Goal: Task Accomplishment & Management: Complete application form

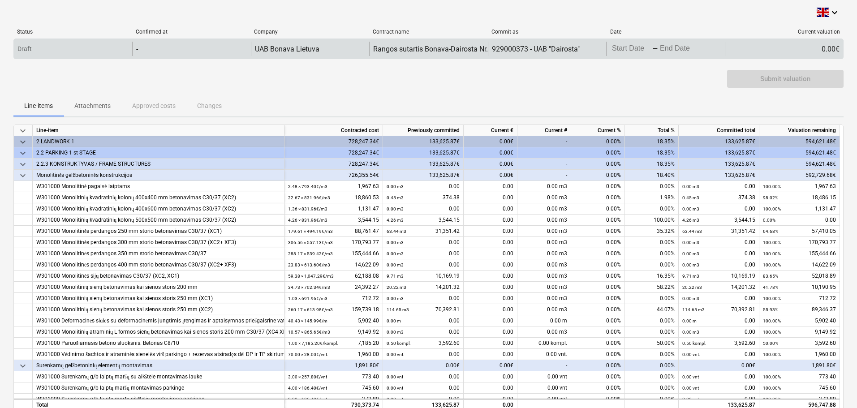
click at [649, 47] on body "keyboard_arrow_down Status Confirmed at Company Contract name Commit as Date Cu…" at bounding box center [428, 204] width 857 height 408
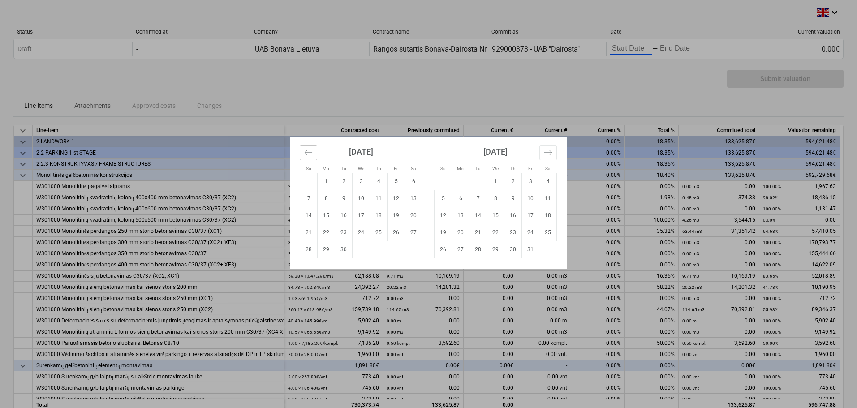
click at [307, 157] on button "Move backward to switch to the previous month." at bounding box center [308, 152] width 17 height 15
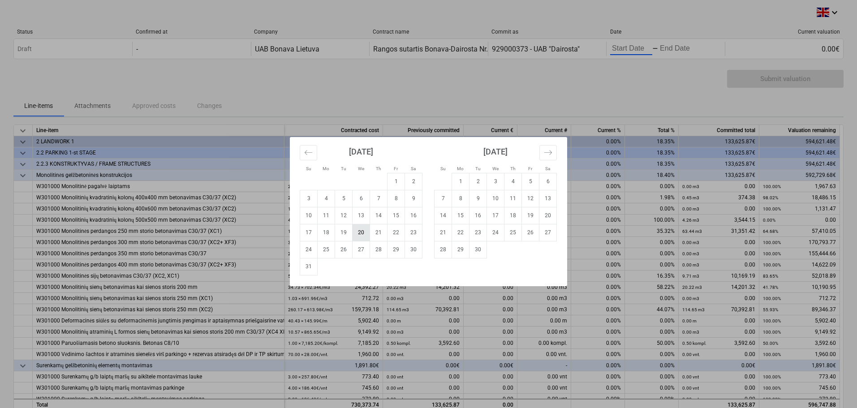
click at [362, 234] on td "20" at bounding box center [361, 232] width 17 height 17
type input "[DATE]"
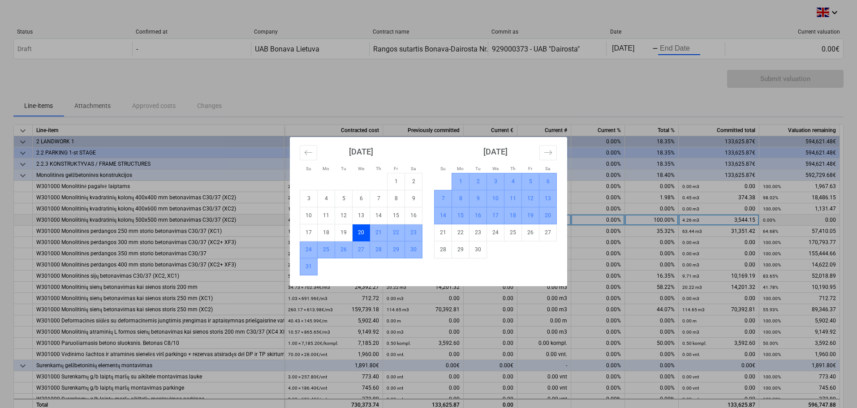
drag, startPoint x: 546, startPoint y: 217, endPoint x: 541, endPoint y: 218, distance: 5.0
click at [546, 217] on td "20" at bounding box center [547, 215] width 17 height 17
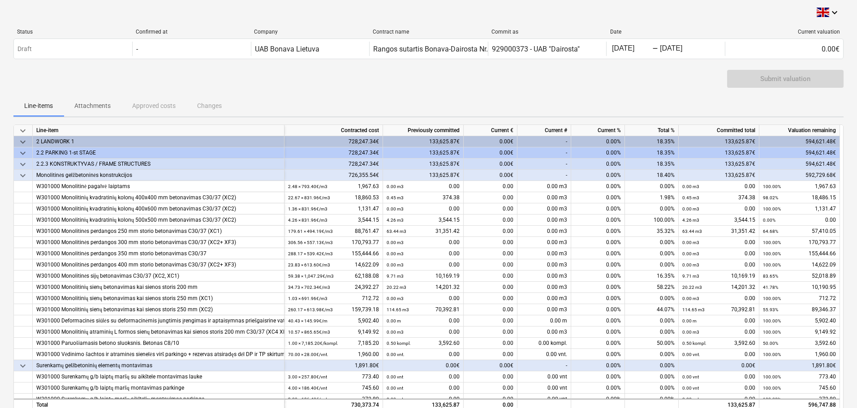
click at [629, 82] on div "Submit valuation" at bounding box center [428, 82] width 830 height 25
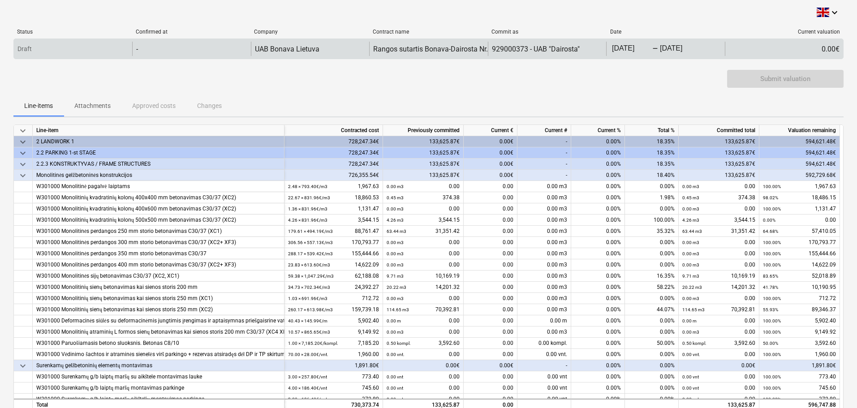
click at [142, 53] on div "-" at bounding box center [191, 49] width 118 height 14
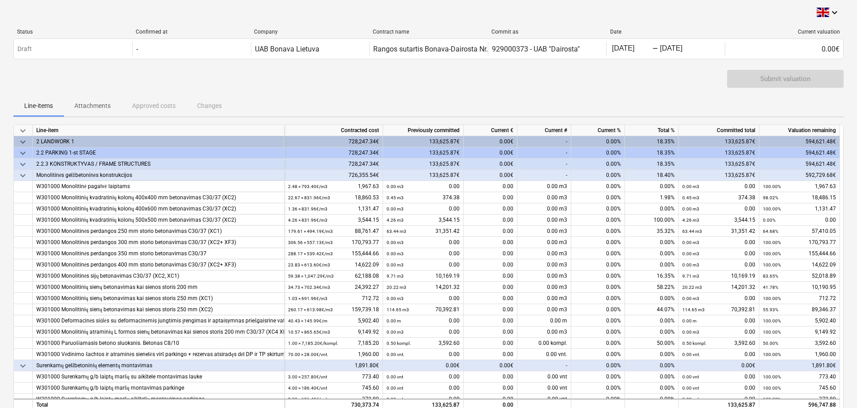
click at [410, 75] on div "Submit valuation" at bounding box center [428, 82] width 830 height 25
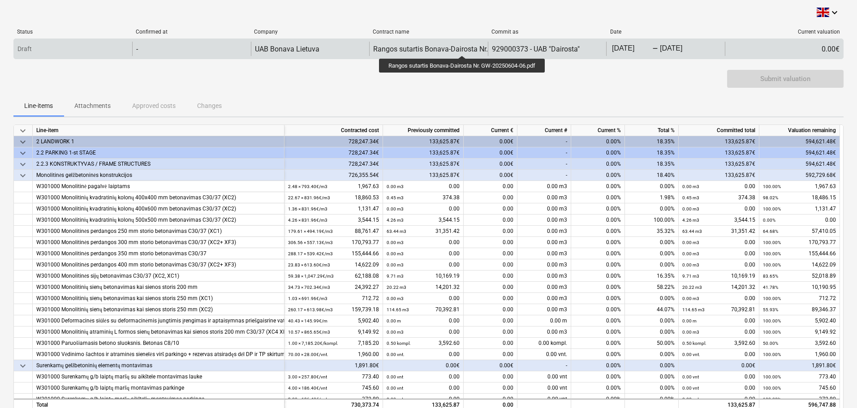
click at [465, 47] on div "Rangos sutartis Bonava-Dairosta Nr. GW-20250604-06.pdf" at bounding box center [465, 49] width 184 height 9
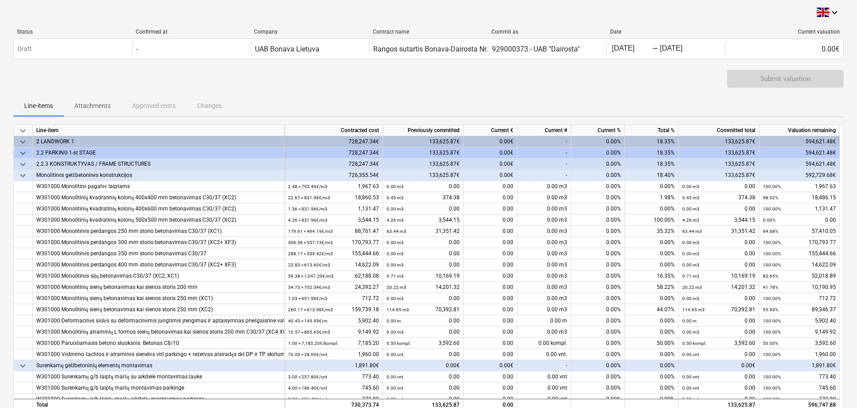
drag, startPoint x: 536, startPoint y: 90, endPoint x: 542, endPoint y: 87, distance: 7.0
click at [536, 90] on div "Submit valuation" at bounding box center [428, 82] width 830 height 25
click at [837, 11] on icon "keyboard_arrow_down" at bounding box center [834, 12] width 11 height 11
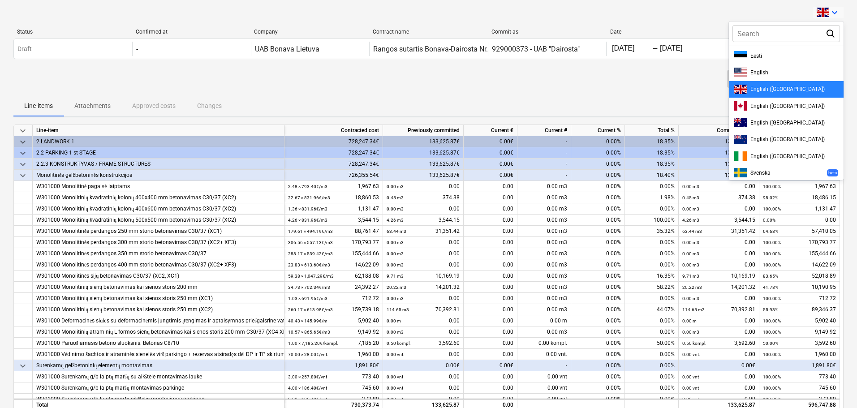
click at [837, 10] on div at bounding box center [428, 204] width 857 height 408
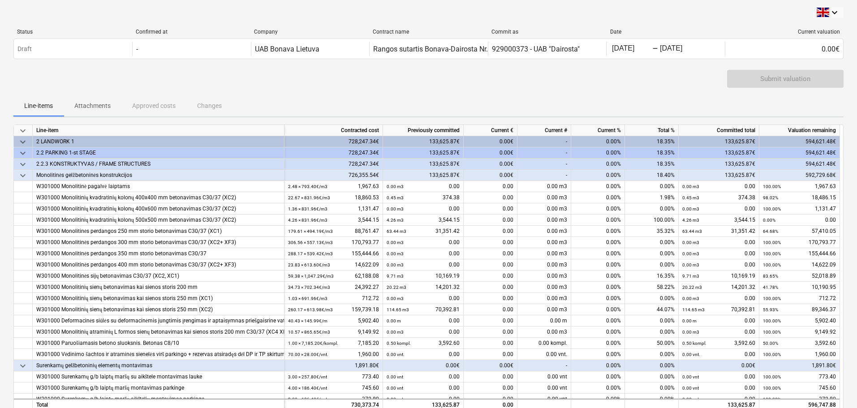
click at [552, 87] on div "Submit valuation" at bounding box center [428, 82] width 830 height 25
click at [89, 107] on p "Attachments" at bounding box center [92, 105] width 36 height 9
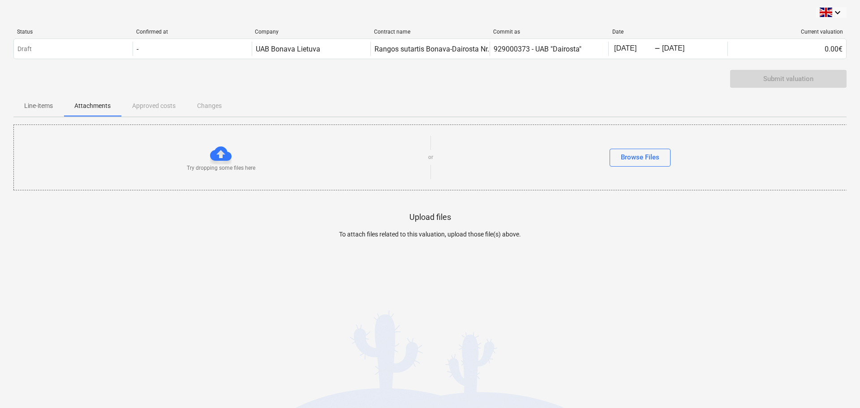
click at [158, 111] on div "Line-items Attachments Approved costs Changes" at bounding box center [429, 106] width 833 height 22
click at [162, 105] on div "Line-items Attachments Approved costs Changes" at bounding box center [429, 106] width 833 height 22
click at [218, 106] on div "Line-items Attachments Approved costs Changes" at bounding box center [429, 106] width 833 height 22
click at [145, 104] on div "Line-items Attachments Approved costs Changes" at bounding box center [429, 106] width 833 height 22
click at [90, 105] on p "Attachments" at bounding box center [92, 105] width 36 height 9
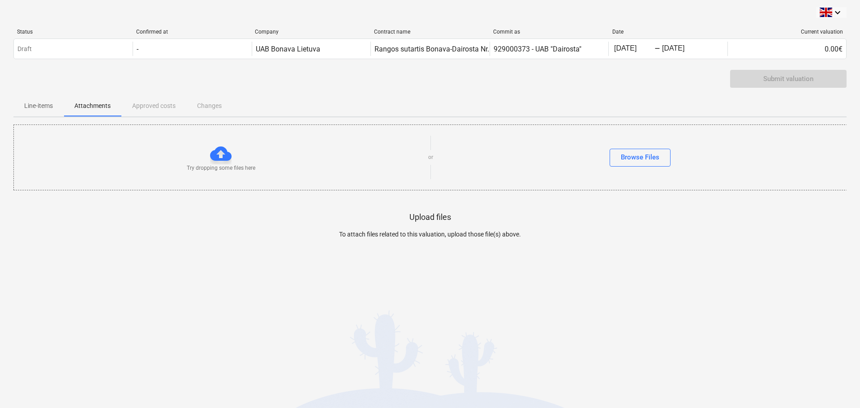
click at [46, 104] on p "Line-items" at bounding box center [38, 105] width 29 height 9
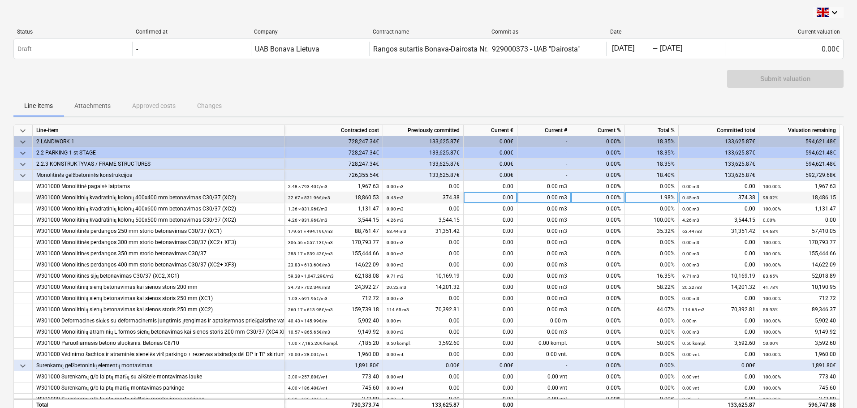
click at [533, 199] on div "0.00 m3" at bounding box center [544, 197] width 54 height 11
type input "18,93"
click at [548, 197] on div "0.00 m3" at bounding box center [544, 197] width 54 height 11
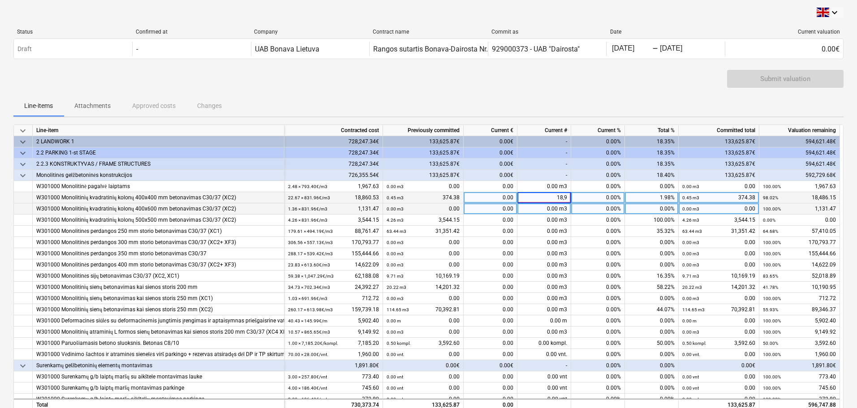
type input "18,93"
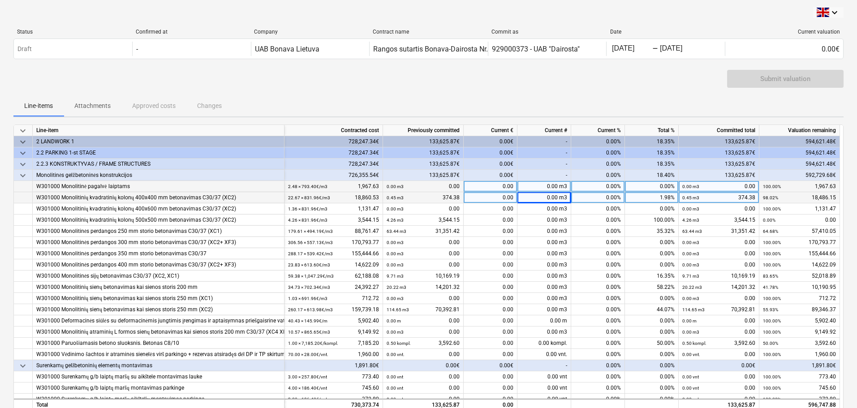
click at [547, 184] on div "0.00 m3" at bounding box center [544, 186] width 54 height 11
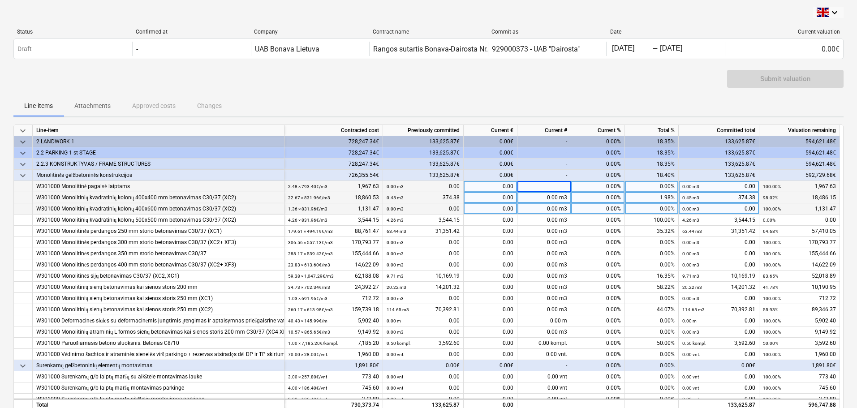
type input "2"
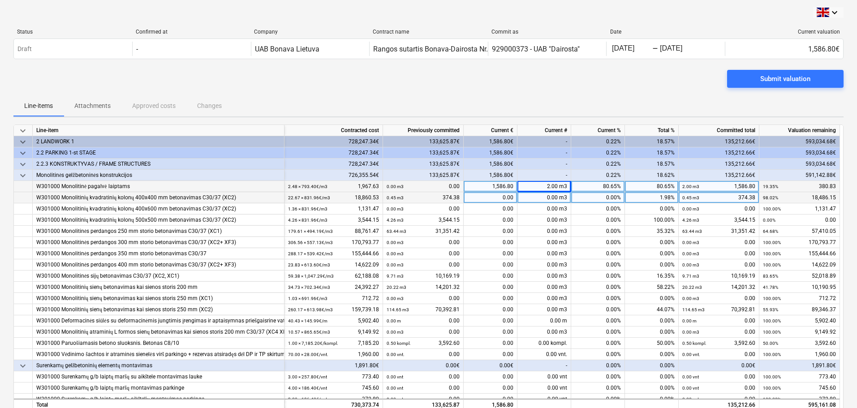
click at [544, 186] on div "2.00 m3" at bounding box center [544, 186] width 54 height 11
type input "0"
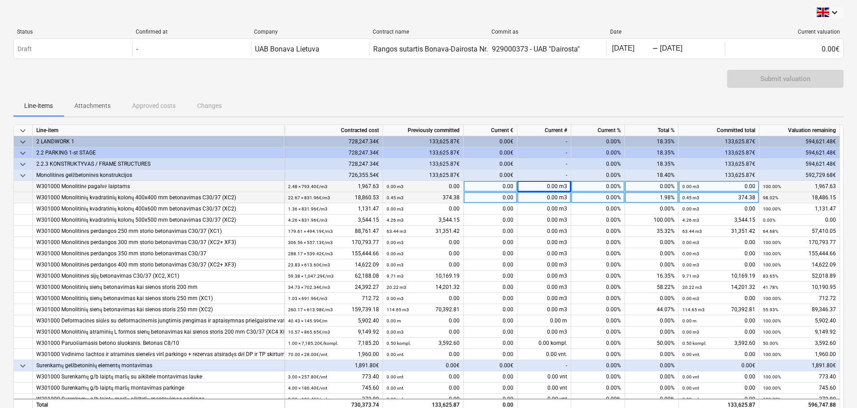
click at [547, 197] on div "0.00 m3" at bounding box center [544, 197] width 54 height 11
type input "18.93"
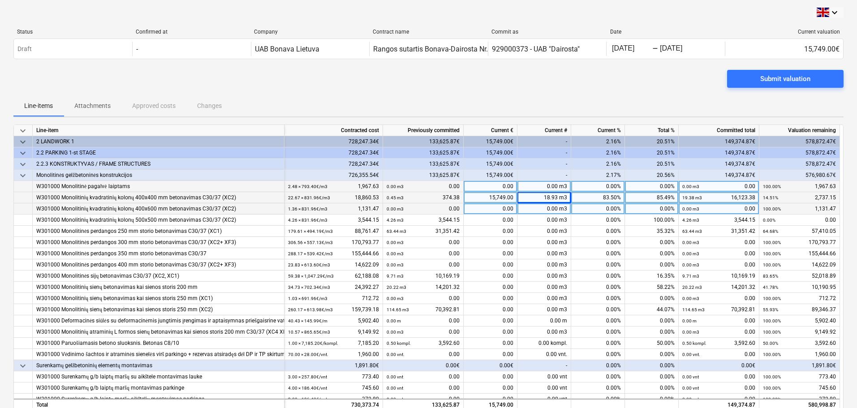
click at [546, 210] on div "0.00 m3" at bounding box center [544, 208] width 54 height 11
type input "1.36"
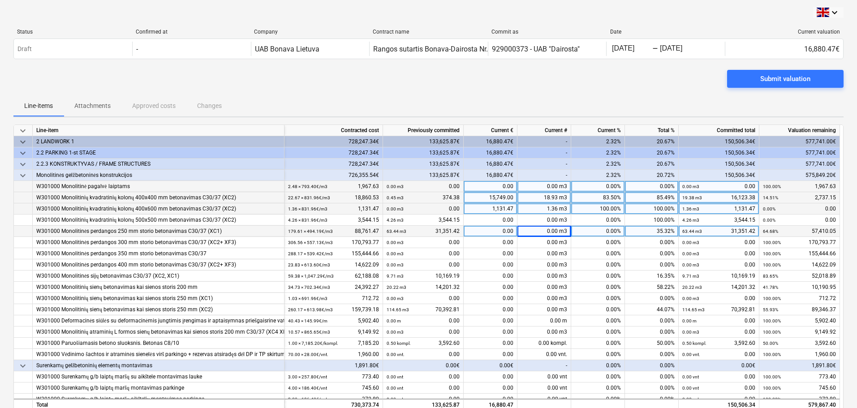
click at [155, 232] on div "W301000 Monolitinės perdangos 250 mm storio betonavimas C30/37 (XC1)" at bounding box center [158, 231] width 244 height 11
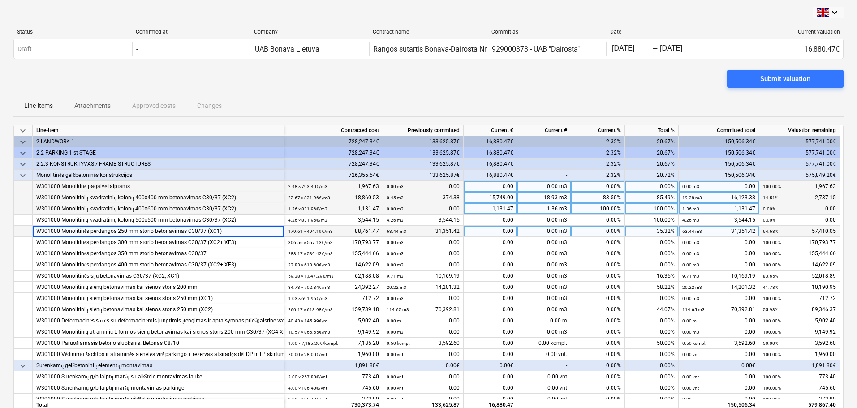
click at [545, 231] on div "0.00 m3" at bounding box center [544, 231] width 54 height 11
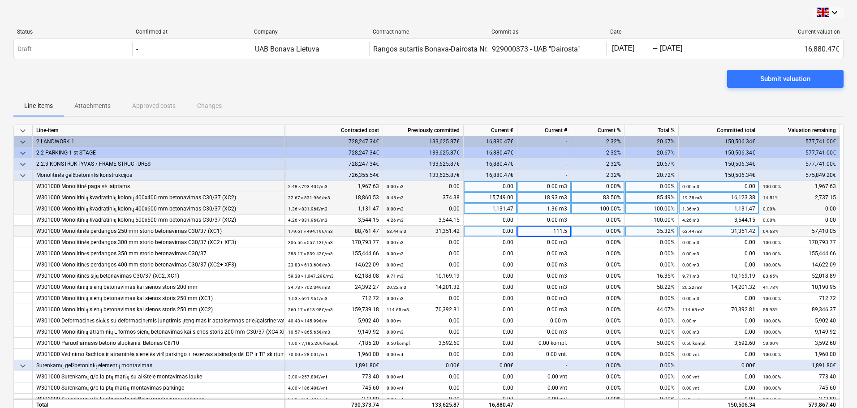
type input "111.53"
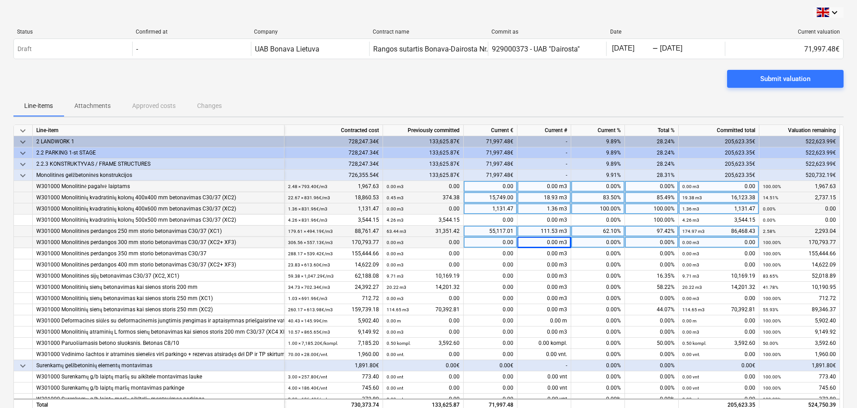
click at [543, 242] on div "0.00 m3" at bounding box center [544, 242] width 54 height 11
type input "6,84"
type input "6.84"
drag, startPoint x: 53, startPoint y: 186, endPoint x: 126, endPoint y: 187, distance: 73.5
click at [126, 187] on div "W301000 Monolitinė pagalvė laiptams" at bounding box center [158, 186] width 244 height 11
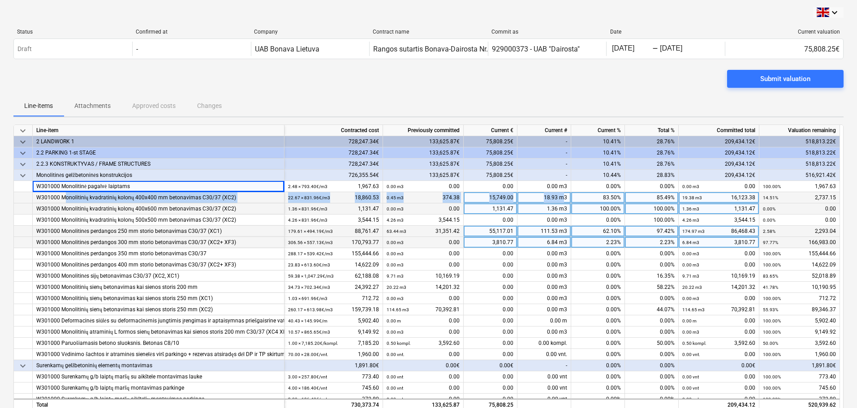
drag, startPoint x: 65, startPoint y: 197, endPoint x: 563, endPoint y: 194, distance: 498.2
click at [0, 0] on div "W301000 Monolitinių kvadratinių kolonų 400x400 mm betonavimas C30/37 (XC2) 22.6…" at bounding box center [0, 0] width 0 height 0
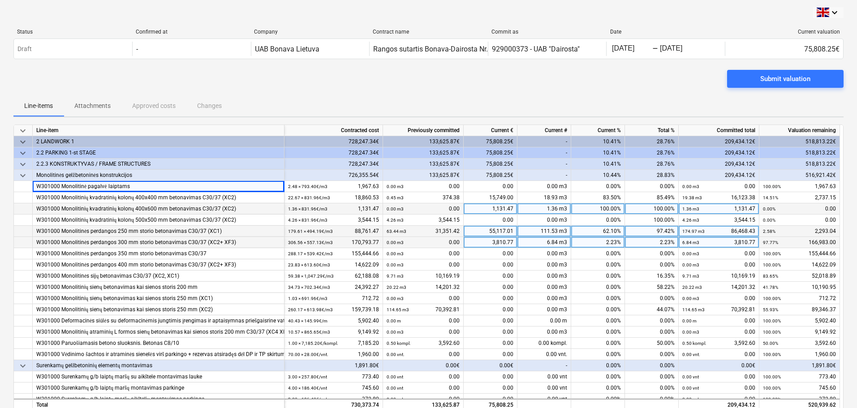
click at [384, 105] on div "Line-items Attachments Approved costs Changes" at bounding box center [428, 106] width 830 height 22
click at [542, 233] on div "111.53 m3" at bounding box center [544, 231] width 54 height 11
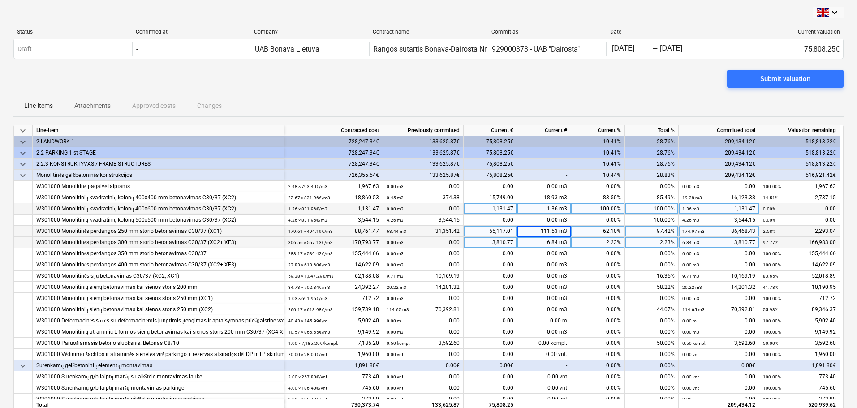
click at [548, 230] on div "111.53 m3" at bounding box center [544, 231] width 54 height 11
type input "116,3"
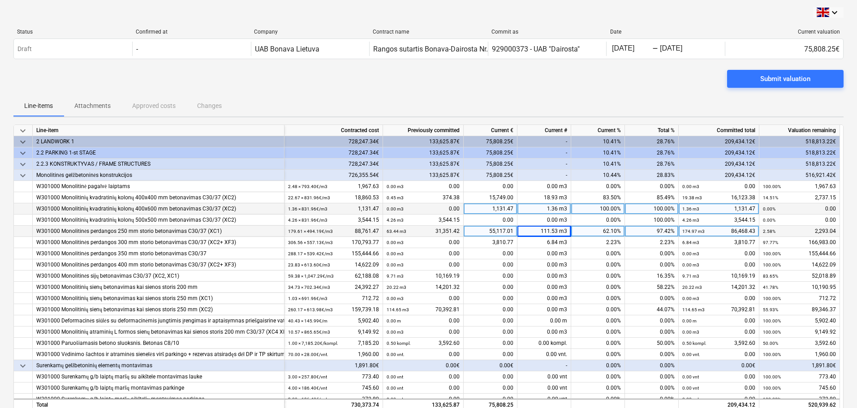
click at [548, 230] on div "111.53 m3" at bounding box center [544, 231] width 54 height 11
type input "116.3"
click at [537, 231] on div "116.17 m3" at bounding box center [544, 231] width 54 height 11
type input "116.1"
type input "116.17"
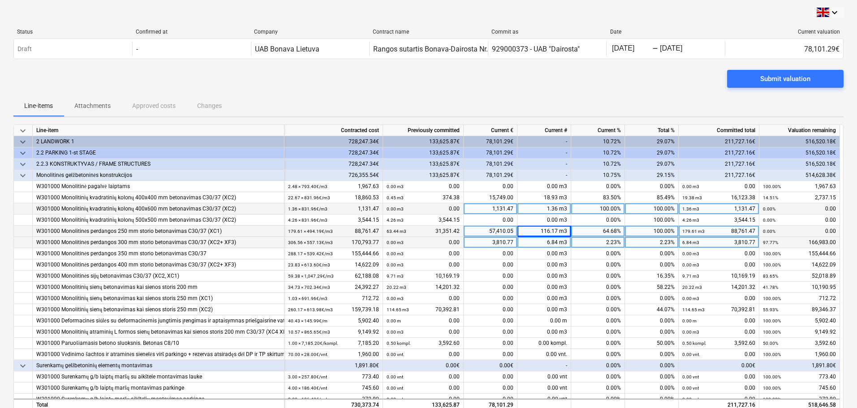
click at [548, 243] on div "6.84 m3" at bounding box center [544, 242] width 54 height 11
click at [541, 242] on input "6.84" at bounding box center [543, 242] width 53 height 11
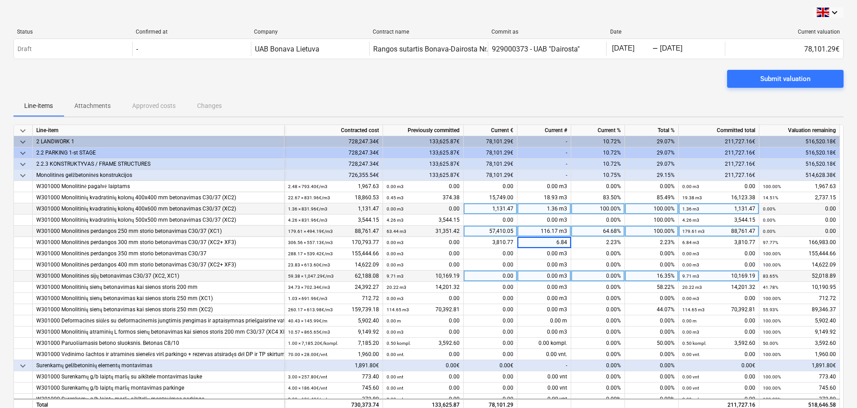
click at [532, 277] on div "0.00 m3" at bounding box center [544, 276] width 54 height 11
click at [595, 95] on div "Line-items Attachments Approved costs Changes" at bounding box center [428, 106] width 830 height 22
click at [549, 276] on div "0.00 m3" at bounding box center [544, 276] width 54 height 11
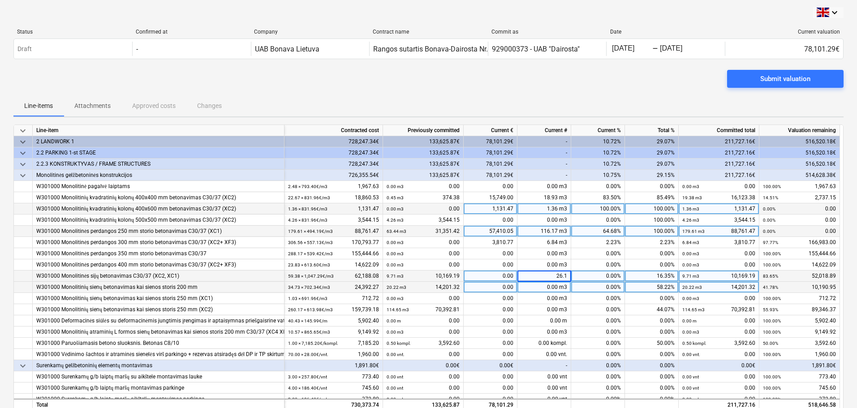
type input "26.16"
click at [243, 288] on div "W301000 Monolitinių sienų betonavimas kai sienos storis 200 mm" at bounding box center [158, 287] width 244 height 11
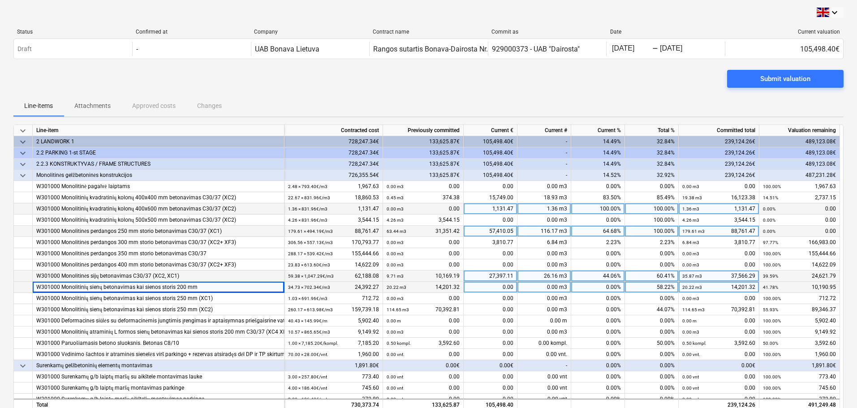
click at [548, 289] on div "0.00 m3" at bounding box center [544, 287] width 54 height 11
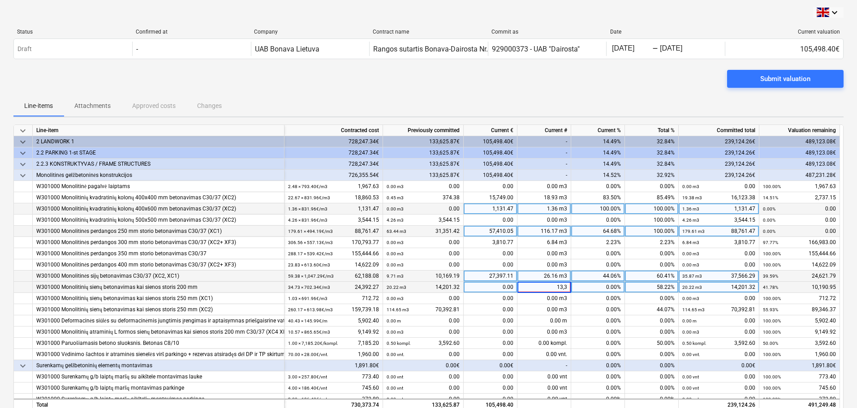
type input "13,31"
click at [550, 284] on div "0.00 m3" at bounding box center [544, 287] width 54 height 11
type input "13.31"
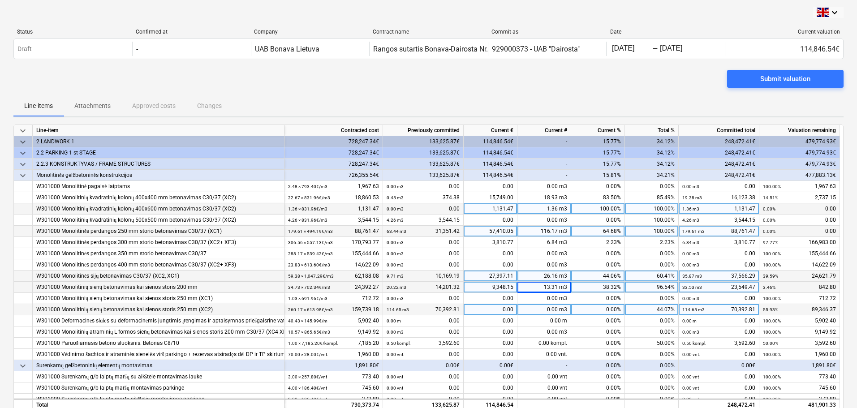
click at [547, 308] on div "0.00 m3" at bounding box center [544, 309] width 54 height 11
type input "125,35"
type input "125.35"
click at [535, 309] on div "125.35 m3" at bounding box center [544, 309] width 54 height 11
click at [645, 83] on div "Submit valuation" at bounding box center [428, 82] width 830 height 25
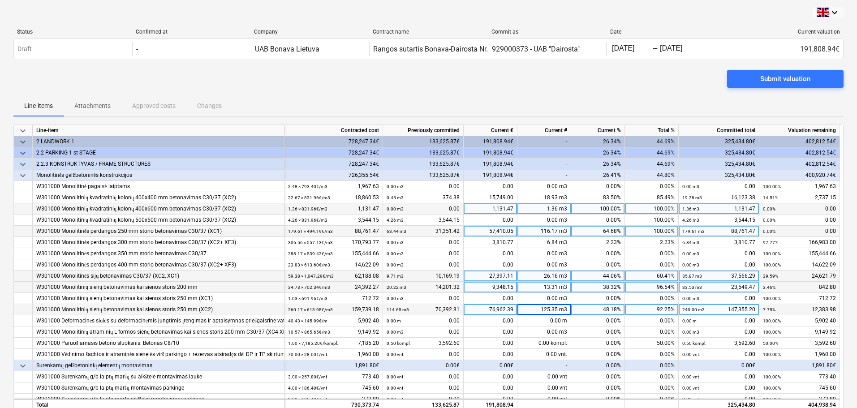
click at [546, 94] on div "Submit valuation" at bounding box center [428, 82] width 830 height 25
click at [638, 91] on div "Submit valuation" at bounding box center [428, 82] width 830 height 25
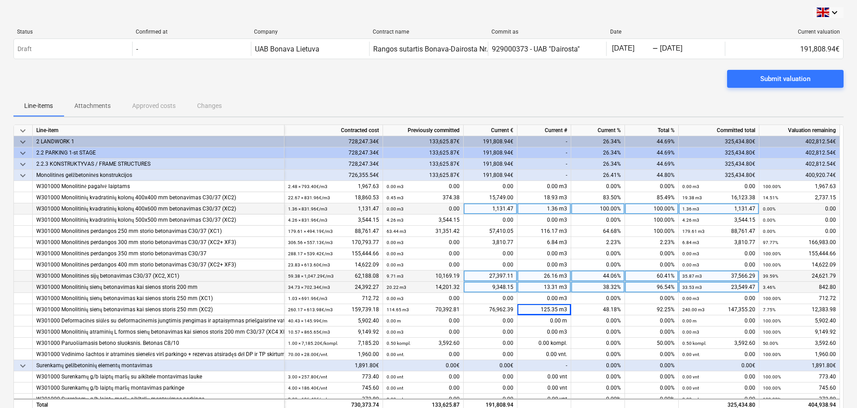
click at [522, 98] on div "Line-items Attachments Approved costs Changes" at bounding box center [428, 106] width 830 height 22
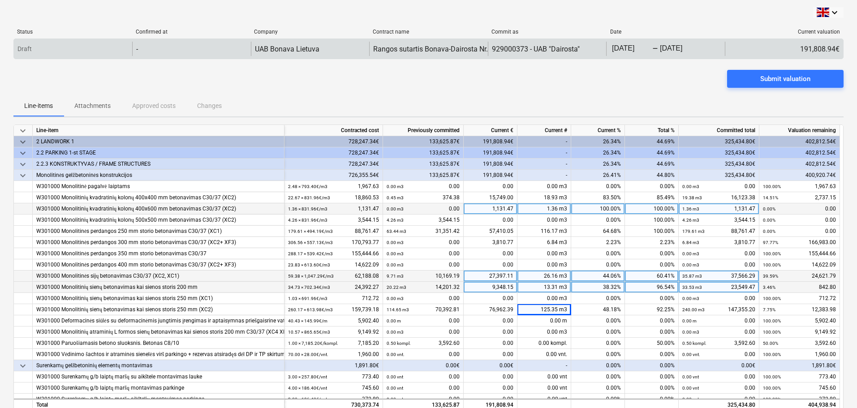
click at [172, 46] on div "-" at bounding box center [191, 49] width 118 height 14
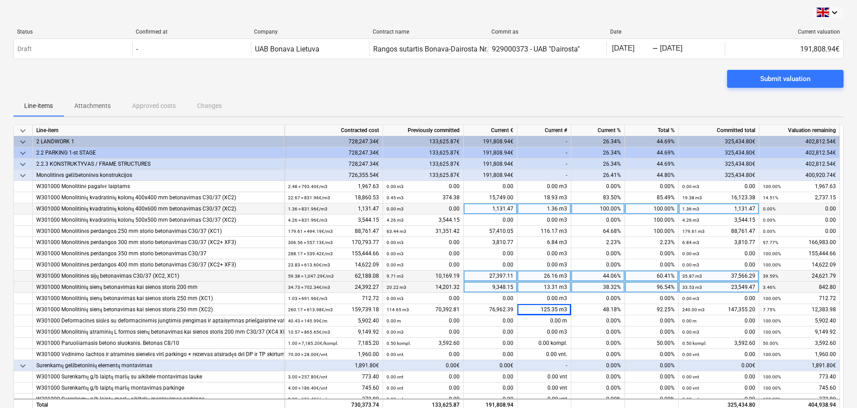
click at [432, 78] on div "Submit valuation" at bounding box center [428, 82] width 830 height 25
click at [770, 79] on div "Submit valuation" at bounding box center [785, 79] width 50 height 12
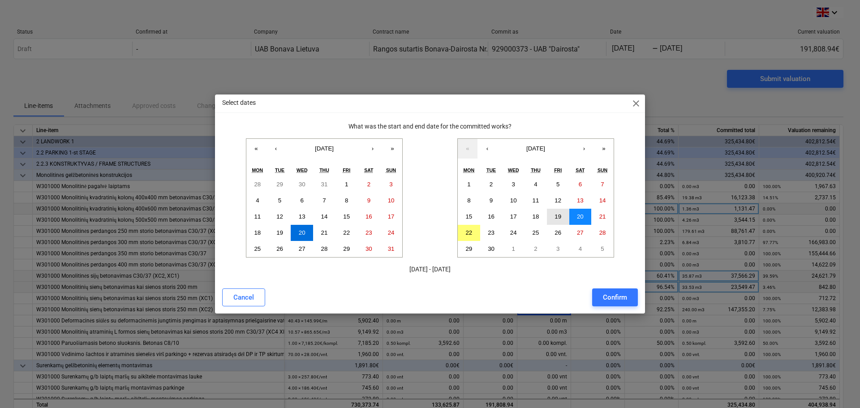
drag, startPoint x: 582, startPoint y: 218, endPoint x: 552, endPoint y: 222, distance: 30.8
click at [552, 223] on div "1 2 3 4 5 6 7 8 9 10 11 12 13 14 15 16 17 18 19 20 21 22 23 24 25 26 27 28 29 3…" at bounding box center [536, 217] width 156 height 81
click at [468, 233] on abbr "22" at bounding box center [468, 232] width 7 height 7
click at [575, 214] on button "20" at bounding box center [580, 217] width 22 height 16
click at [328, 234] on abbr "21" at bounding box center [324, 232] width 7 height 7
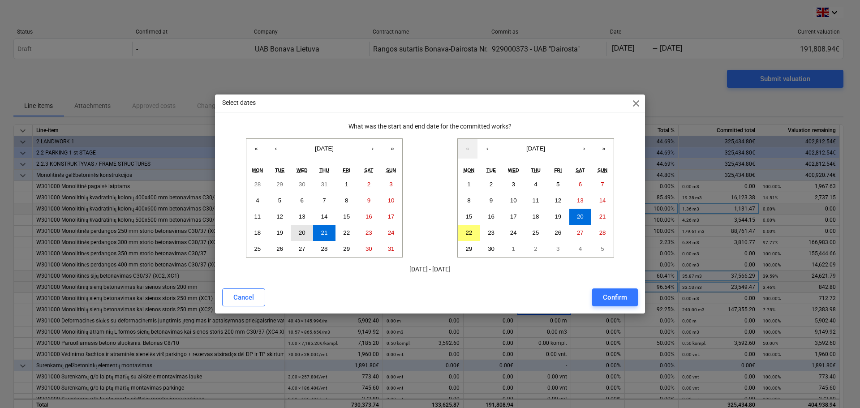
click at [306, 231] on button "20" at bounding box center [302, 233] width 22 height 16
click at [325, 229] on abbr "21" at bounding box center [324, 232] width 7 height 7
click at [558, 291] on div "Cancel Confirm" at bounding box center [430, 298] width 416 height 18
click at [613, 297] on div "Confirm" at bounding box center [615, 298] width 24 height 12
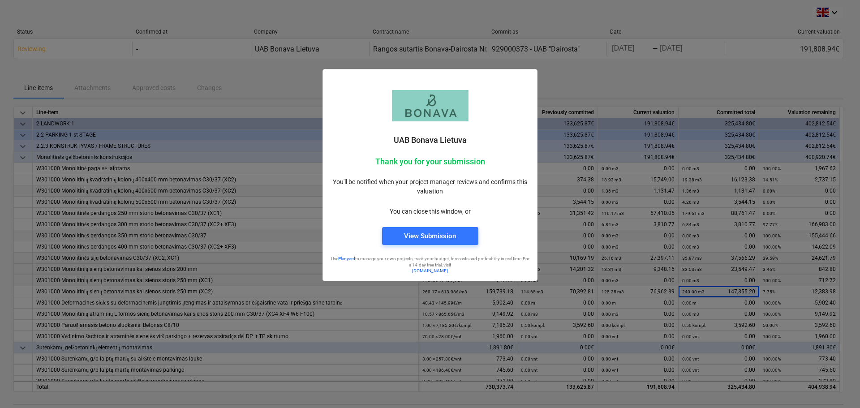
click at [449, 237] on div "View Submission" at bounding box center [430, 236] width 52 height 12
